Goal: Browse casually

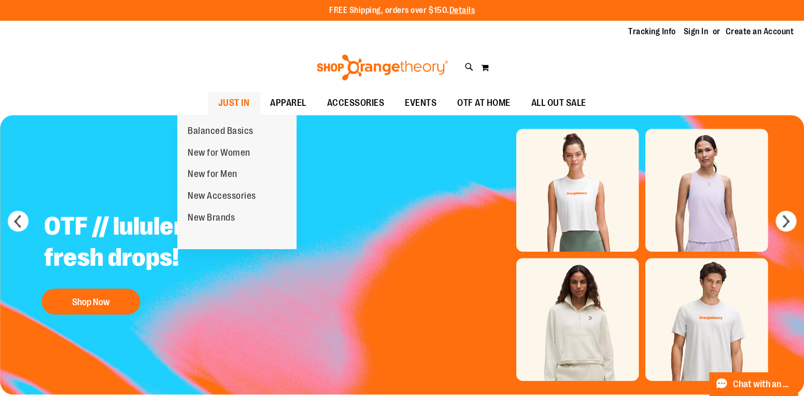
click at [221, 104] on span "JUST IN" at bounding box center [234, 102] width 32 height 23
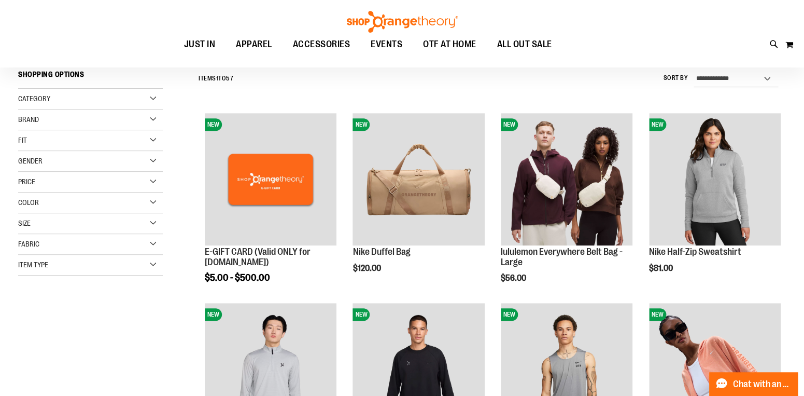
scroll to position [100, 0]
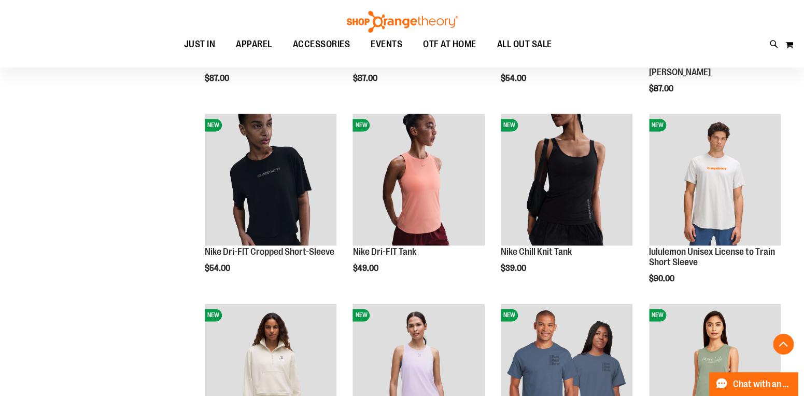
scroll to position [480, 0]
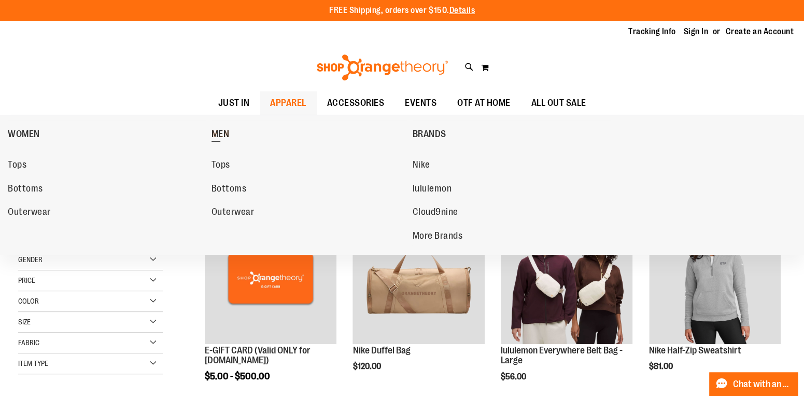
click at [226, 134] on span "MEN" at bounding box center [221, 135] width 18 height 13
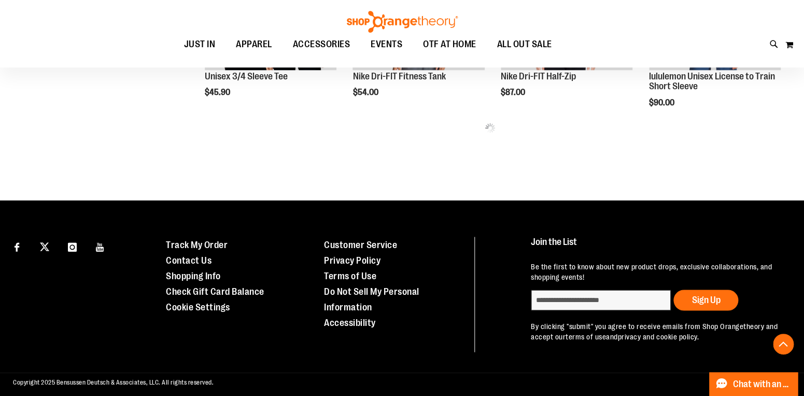
scroll to position [652, 0]
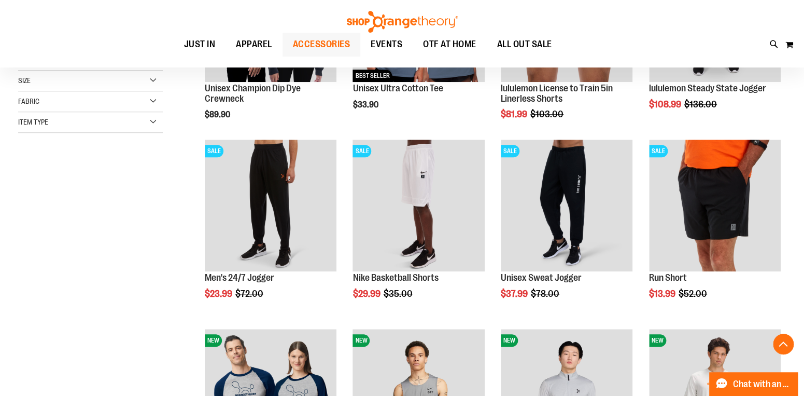
scroll to position [260, 0]
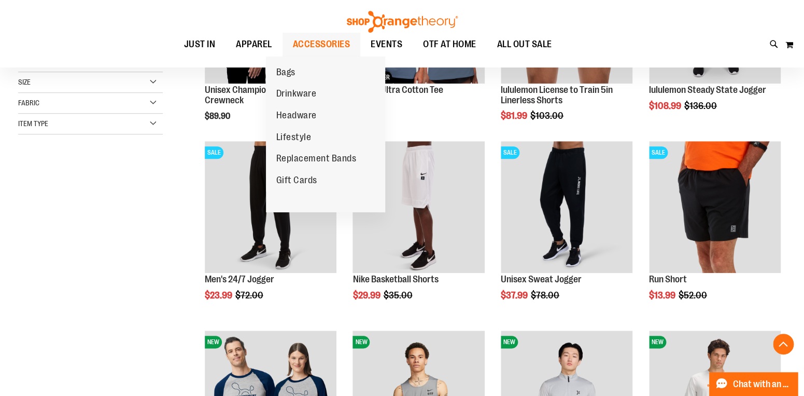
click at [307, 44] on span "ACCESSORIES" at bounding box center [322, 44] width 58 height 23
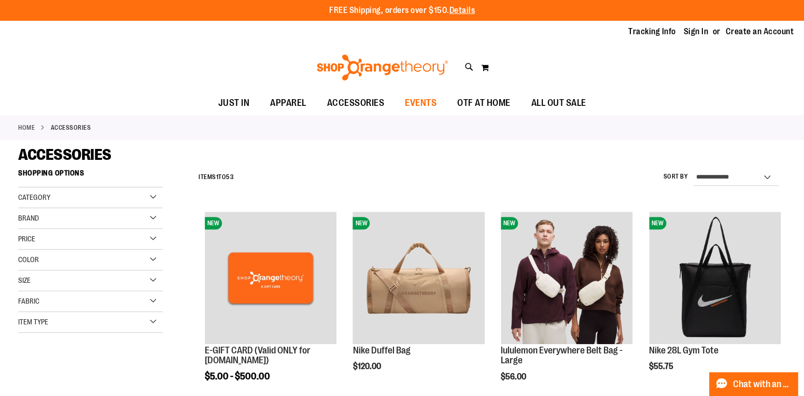
click at [425, 100] on span "EVENTS" at bounding box center [421, 102] width 32 height 23
